Goal: Navigation & Orientation: Find specific page/section

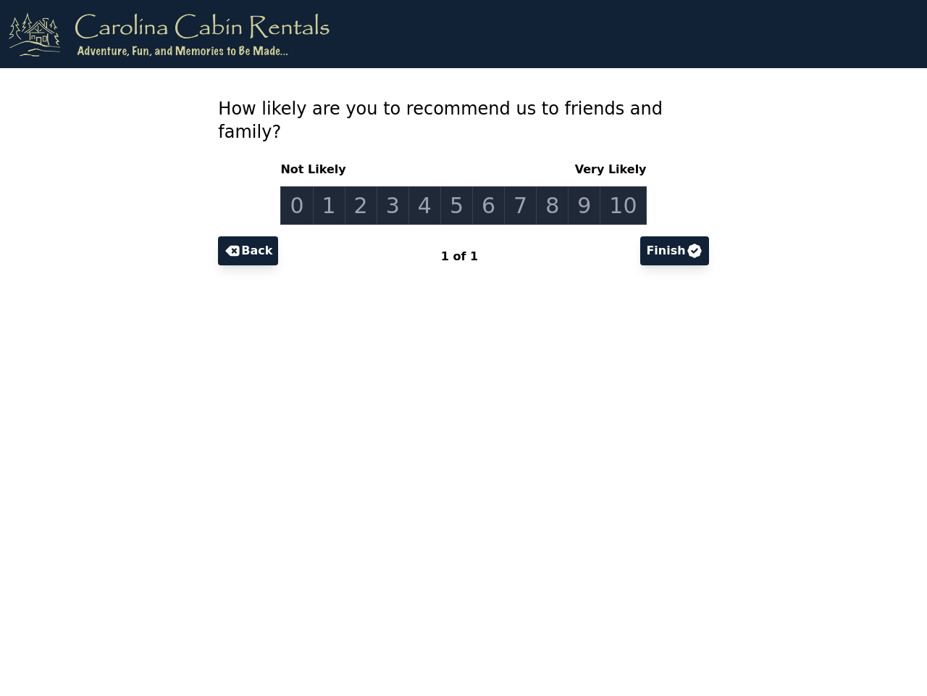
click at [309, 186] on link "0" at bounding box center [296, 205] width 33 height 38
click at [338, 186] on link "1" at bounding box center [329, 205] width 33 height 38
click at [368, 186] on link "2" at bounding box center [361, 205] width 33 height 38
click at [398, 186] on link "3" at bounding box center [393, 205] width 33 height 38
click at [428, 186] on link "4" at bounding box center [425, 205] width 33 height 38
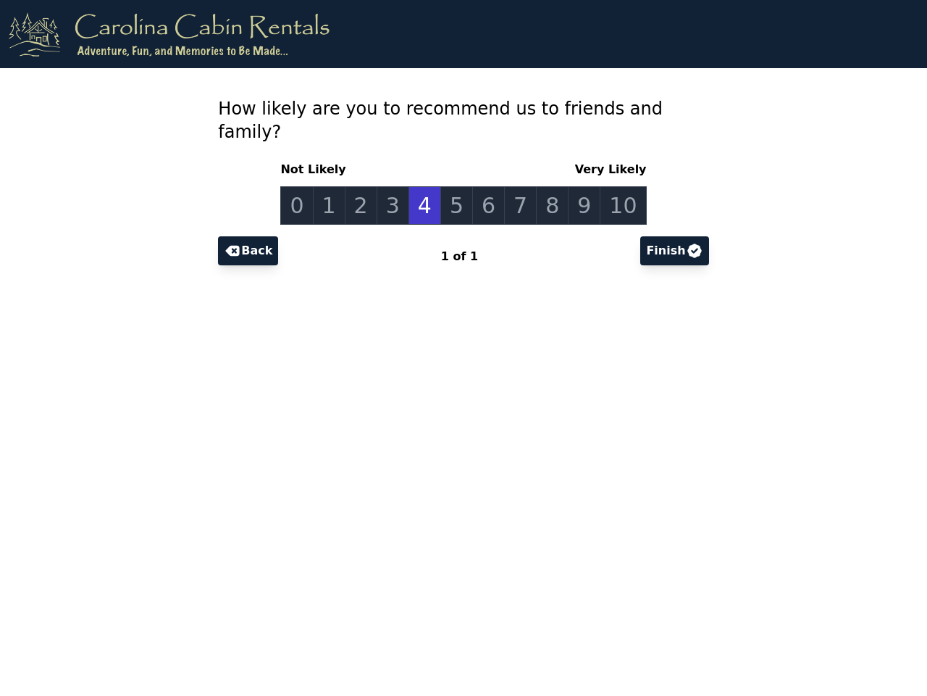
click at [458, 186] on link "5" at bounding box center [456, 205] width 33 height 38
click at [488, 186] on link "6" at bounding box center [488, 205] width 33 height 38
click at [517, 186] on link "7" at bounding box center [520, 205] width 33 height 38
click at [547, 186] on link "8" at bounding box center [552, 205] width 33 height 38
click at [577, 186] on link "9" at bounding box center [584, 205] width 33 height 38
